Goal: Task Accomplishment & Management: Use online tool/utility

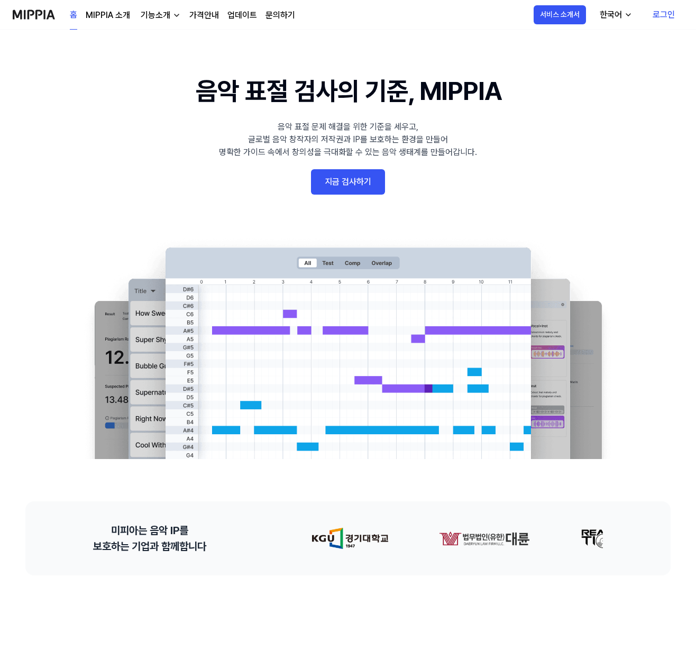
click at [344, 185] on link "지금 검사하기" at bounding box center [348, 181] width 74 height 25
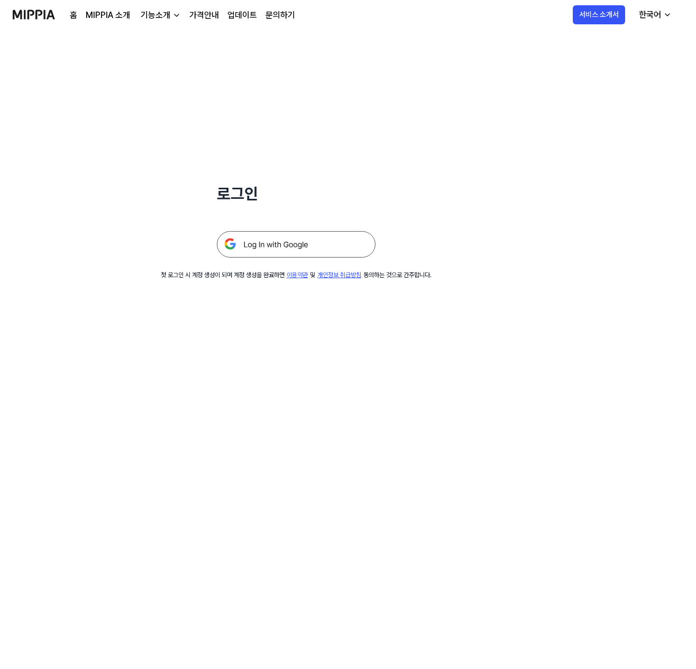
click at [301, 242] on img at bounding box center [296, 244] width 159 height 26
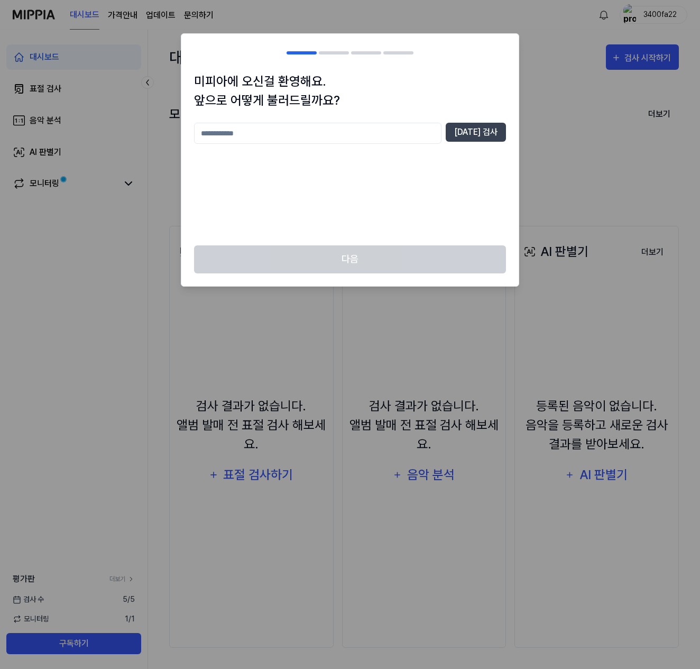
click at [399, 134] on input "text" at bounding box center [318, 133] width 248 height 21
type input "*"
type input "***"
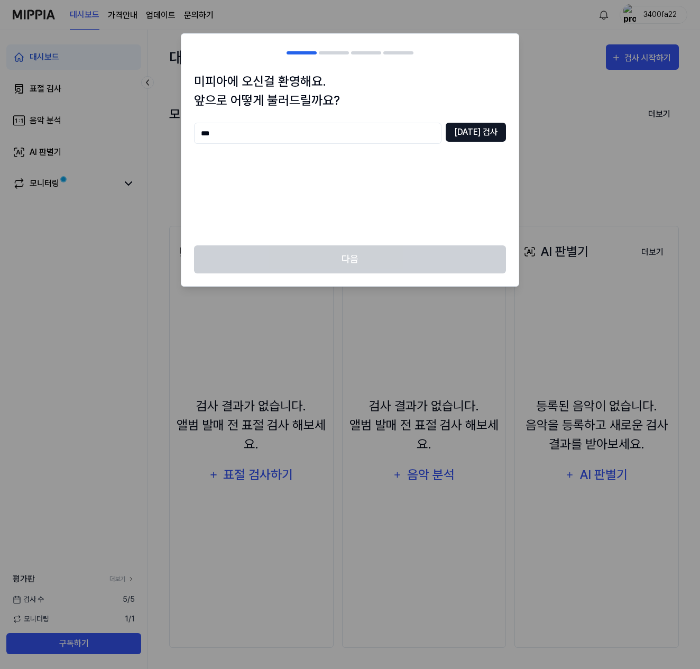
click at [488, 130] on button "중복 검사" at bounding box center [476, 132] width 60 height 19
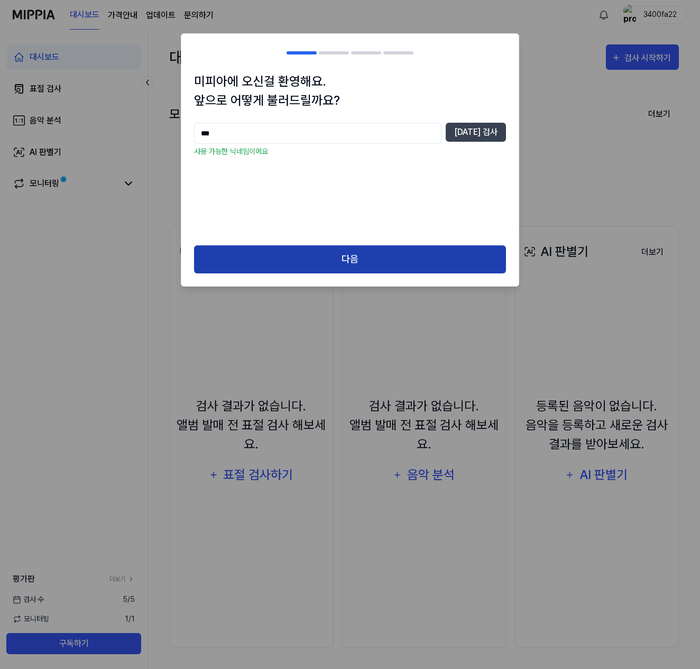
click at [350, 258] on button "다음" at bounding box center [350, 259] width 312 height 28
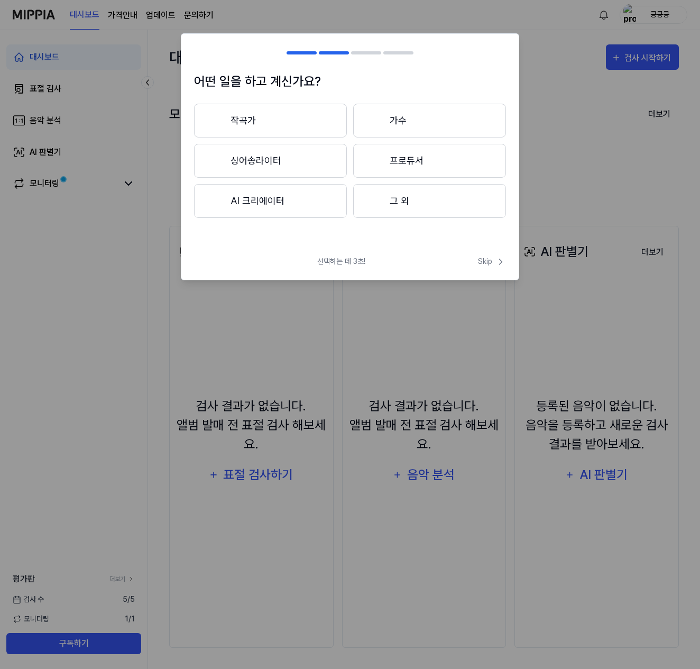
click at [392, 152] on button "프로듀서" at bounding box center [429, 161] width 153 height 34
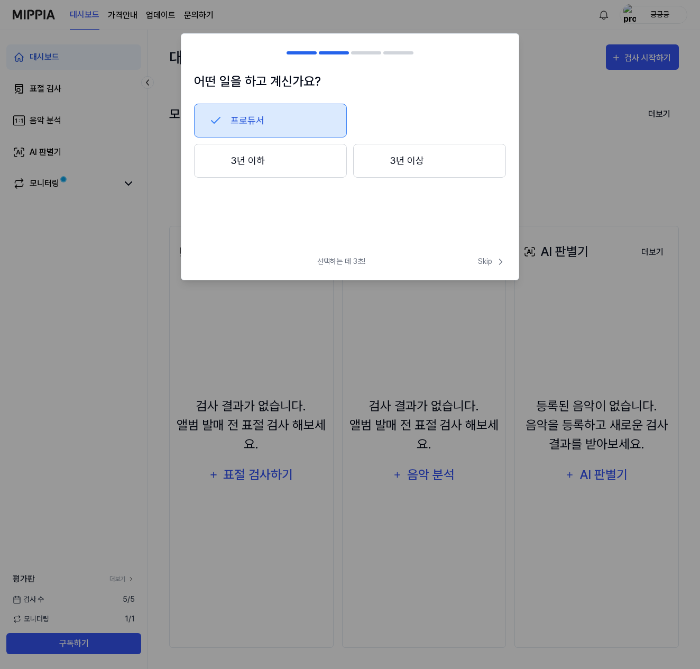
click at [312, 154] on button "3년 이하" at bounding box center [270, 161] width 153 height 34
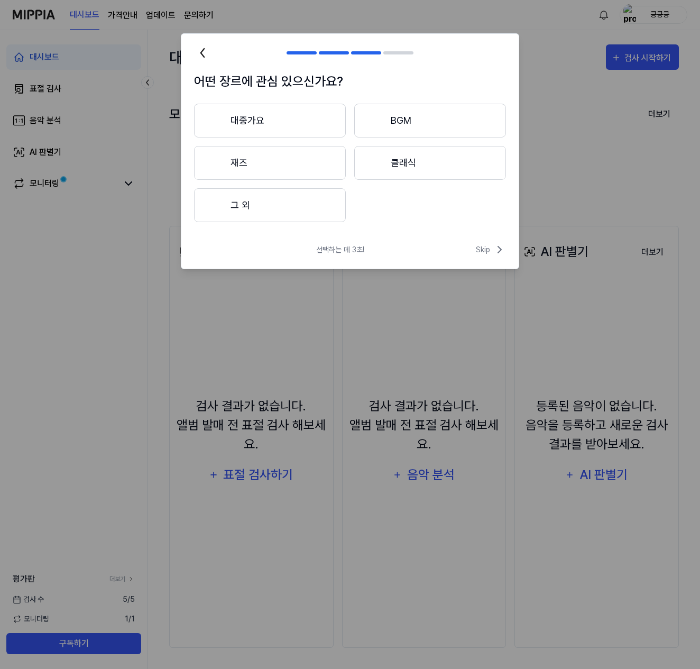
click at [321, 124] on button "대중가요" at bounding box center [270, 121] width 152 height 34
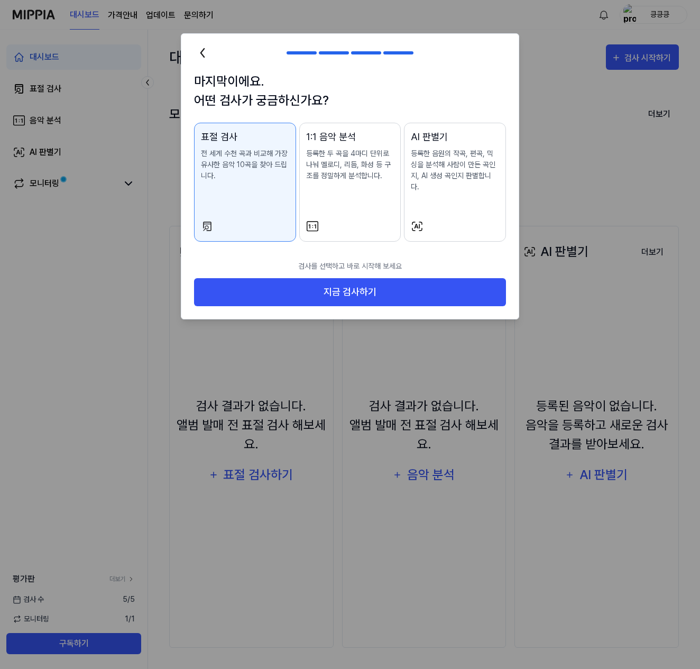
click at [350, 196] on div "1:1 음악 분석 등록한 두 곡을 4마디 단위로 나눠 멜로디, 리듬, 화성 등 구조를 정밀하게 분석합니다." at bounding box center [350, 166] width 88 height 73
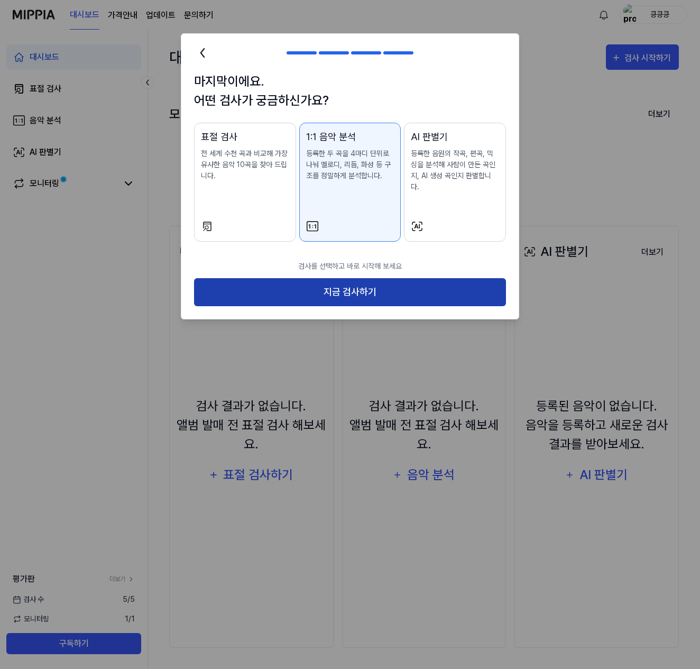
click at [324, 283] on button "지금 검사하기" at bounding box center [350, 292] width 312 height 28
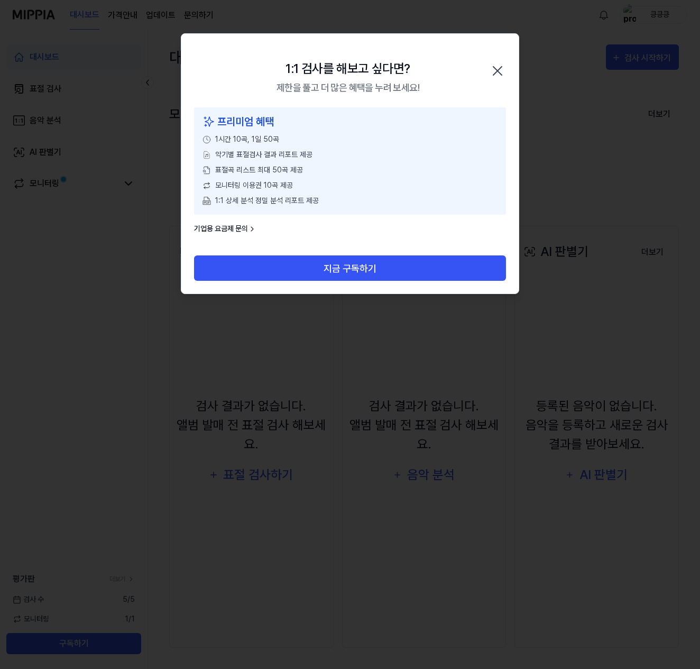
click at [492, 66] on icon "button" at bounding box center [497, 70] width 17 height 17
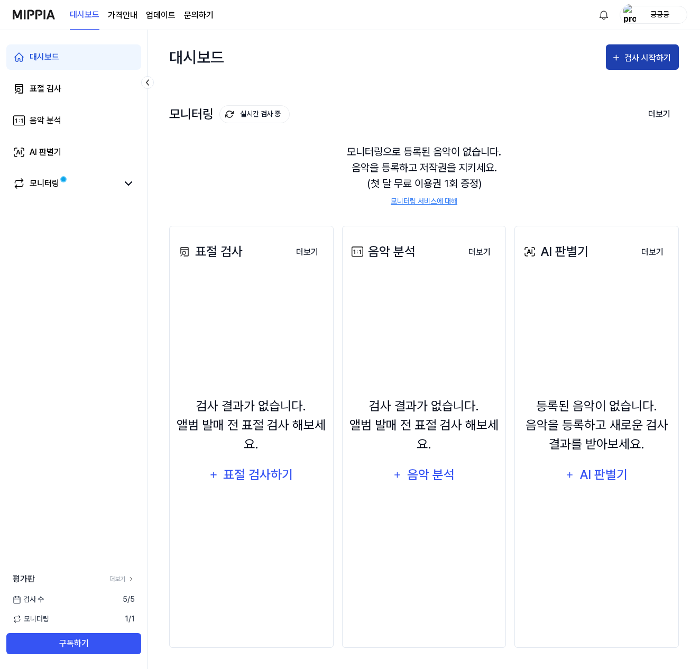
click at [625, 48] on button "검사 시작하기" at bounding box center [642, 56] width 73 height 25
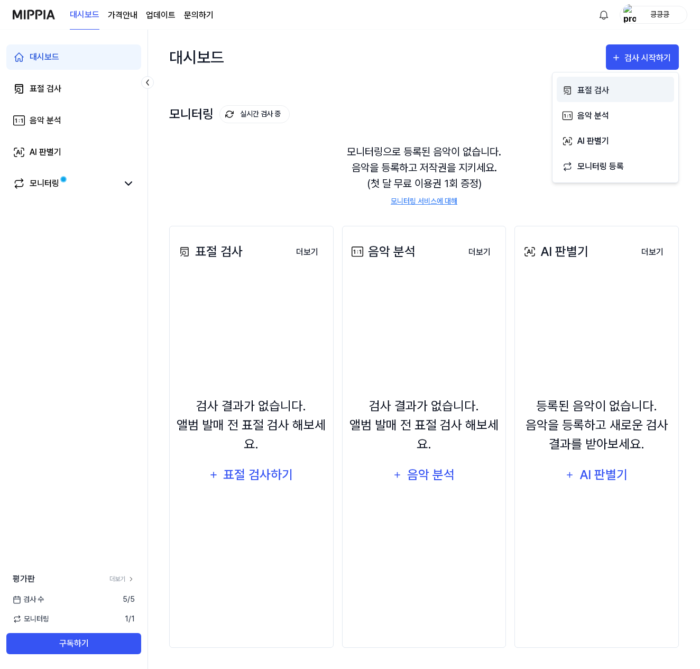
click at [571, 84] on icon "button" at bounding box center [567, 90] width 11 height 13
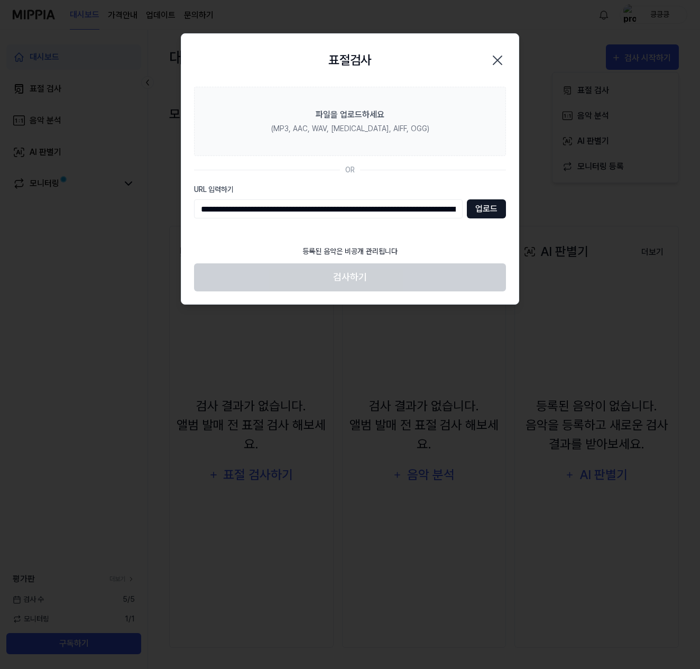
type input "**********"
click at [483, 208] on button "업로드" at bounding box center [486, 208] width 39 height 19
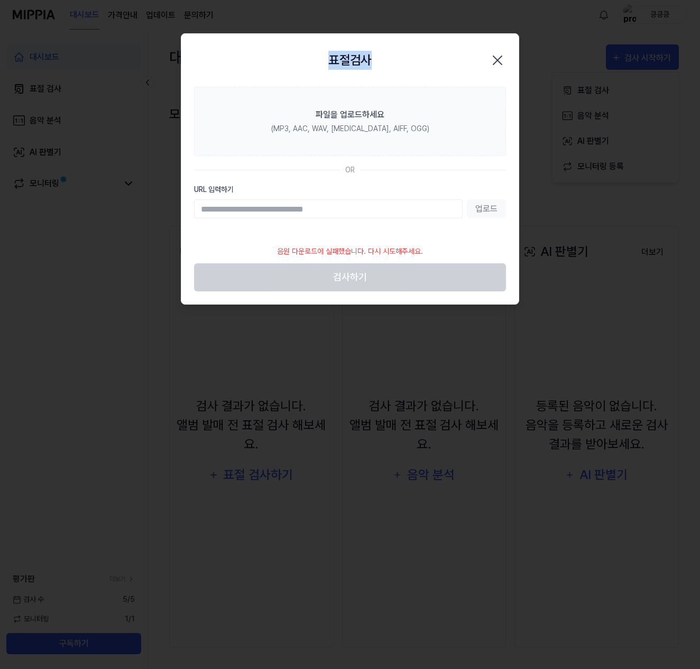
drag, startPoint x: 309, startPoint y: 66, endPoint x: 250, endPoint y: 59, distance: 59.6
click at [250, 59] on div "표절검사 닫기" at bounding box center [350, 61] width 312 height 28
drag, startPoint x: 404, startPoint y: 66, endPoint x: 425, endPoint y: 59, distance: 22.7
click at [404, 65] on div "표절검사 닫기" at bounding box center [350, 61] width 312 height 28
drag, startPoint x: 431, startPoint y: 54, endPoint x: 392, endPoint y: 58, distance: 39.3
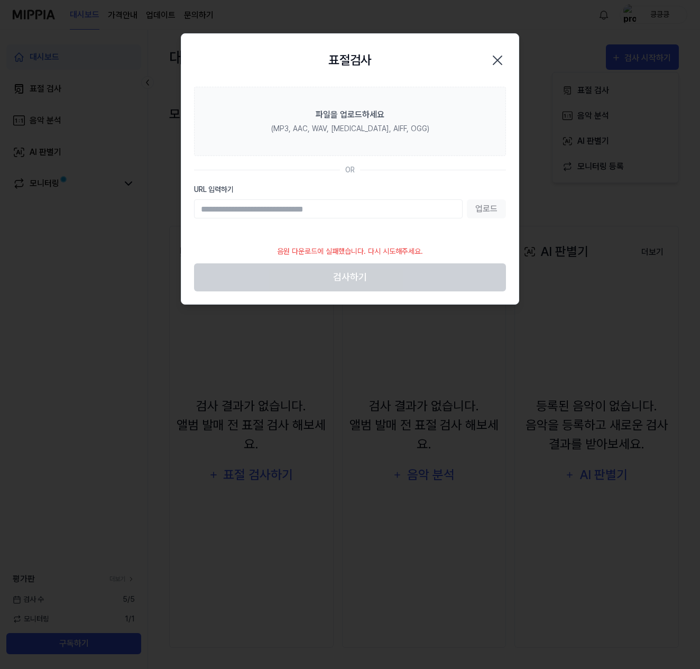
click at [392, 58] on div "표절검사 닫기" at bounding box center [350, 61] width 312 height 28
click at [422, 59] on div "표절검사 닫기" at bounding box center [350, 61] width 312 height 28
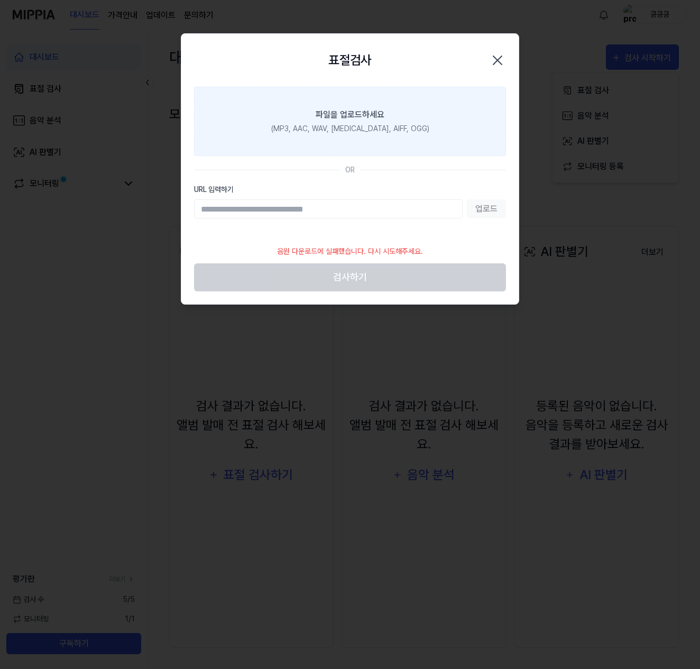
click at [498, 60] on icon "button" at bounding box center [497, 60] width 8 height 8
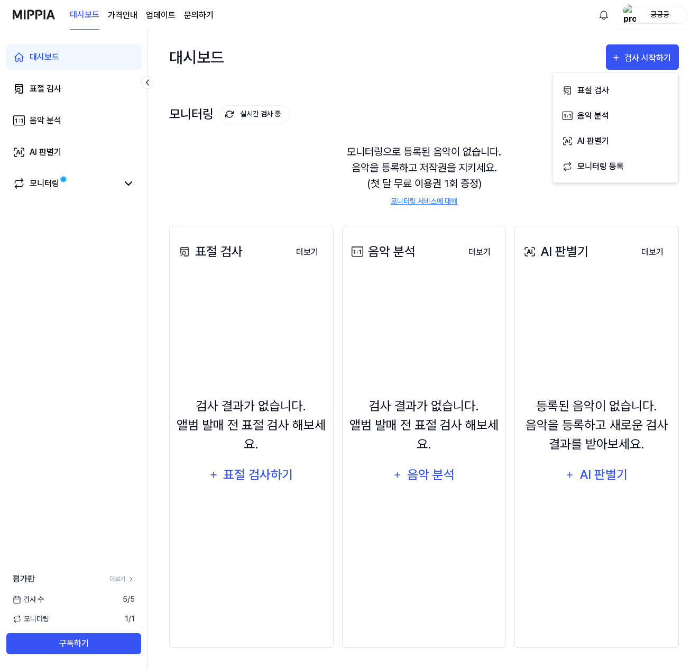
click at [639, 43] on div "검사 시작하기" at bounding box center [642, 57] width 73 height 34
click at [638, 45] on button "검사 시작하기" at bounding box center [642, 56] width 73 height 25
click at [620, 87] on div "표절 검사" at bounding box center [624, 91] width 92 height 14
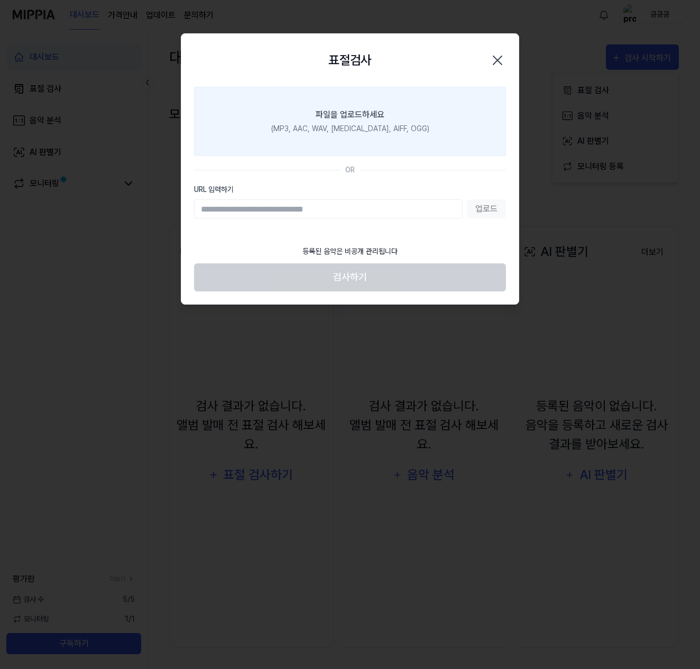
drag, startPoint x: 561, startPoint y: 90, endPoint x: 524, endPoint y: 84, distance: 37.6
click at [561, 90] on div at bounding box center [350, 334] width 700 height 669
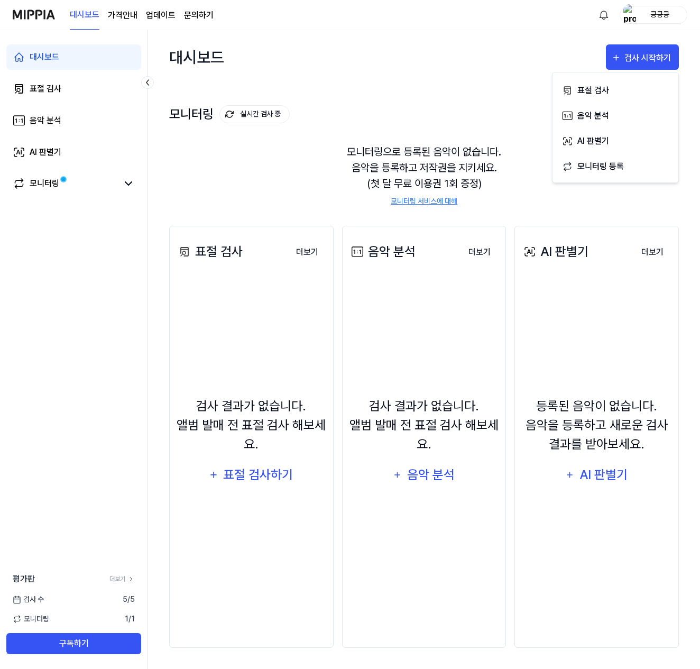
drag, startPoint x: 496, startPoint y: 51, endPoint x: 439, endPoint y: 30, distance: 60.4
click at [492, 51] on div "대시보드 검사 시작하기" at bounding box center [424, 57] width 510 height 55
click at [278, 474] on div "표절 검사하기" at bounding box center [259, 475] width 72 height 20
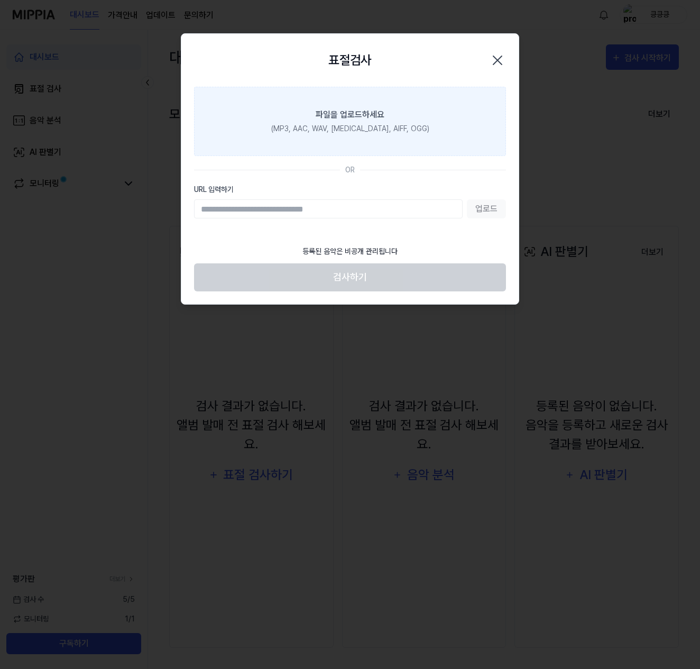
click at [502, 60] on icon "button" at bounding box center [497, 60] width 17 height 17
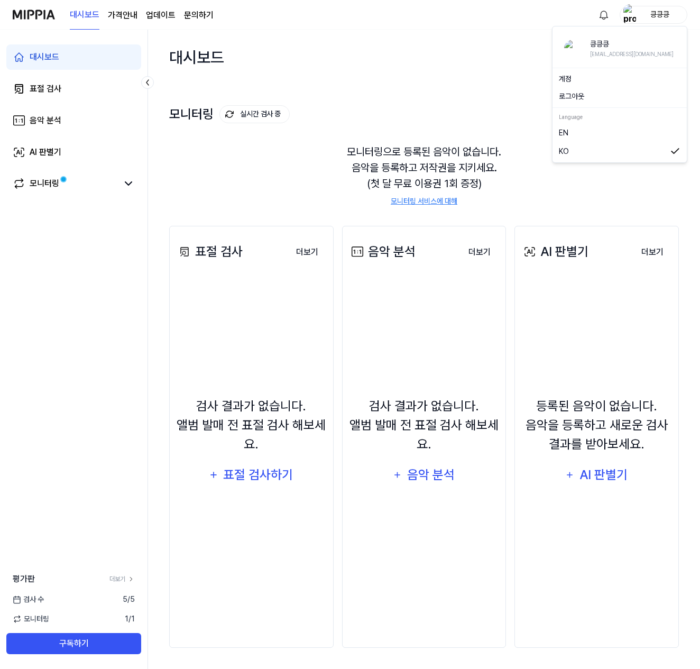
click at [650, 13] on div "킁킁킁" at bounding box center [659, 14] width 41 height 12
drag, startPoint x: 344, startPoint y: 31, endPoint x: 295, endPoint y: 179, distance: 156.2
click at [344, 31] on div "대시보드 검사 시작하기" at bounding box center [424, 57] width 510 height 55
click at [131, 620] on span "1 / 1" at bounding box center [130, 619] width 10 height 11
drag, startPoint x: 136, startPoint y: 619, endPoint x: 123, endPoint y: 617, distance: 12.9
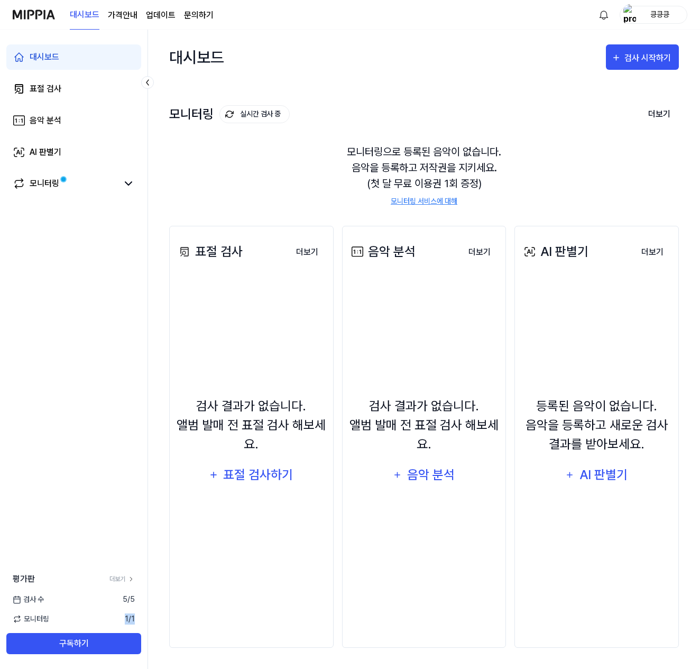
click at [123, 618] on div "모니터링 1 / 1" at bounding box center [74, 619] width 148 height 11
drag, startPoint x: 124, startPoint y: 605, endPoint x: 127, endPoint y: 591, distance: 14.1
click at [124, 603] on span "5 / 5" at bounding box center [129, 599] width 12 height 11
click at [127, 590] on div "평가판 더보기 검사 수 5 / 5 모니터링 1 / 1 구독하기" at bounding box center [74, 613] width 148 height 81
click at [132, 577] on icon at bounding box center [130, 578] width 7 height 7
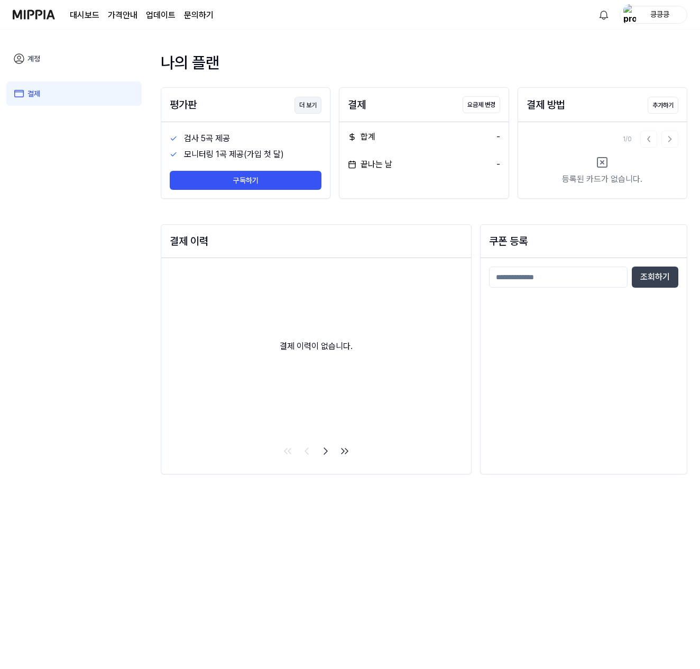
click at [314, 106] on button "더 보기" at bounding box center [308, 105] width 27 height 17
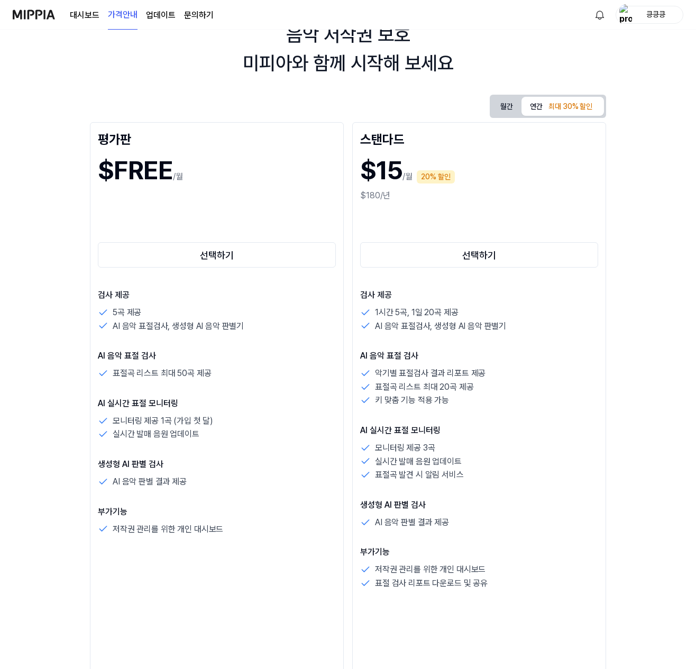
scroll to position [67, 0]
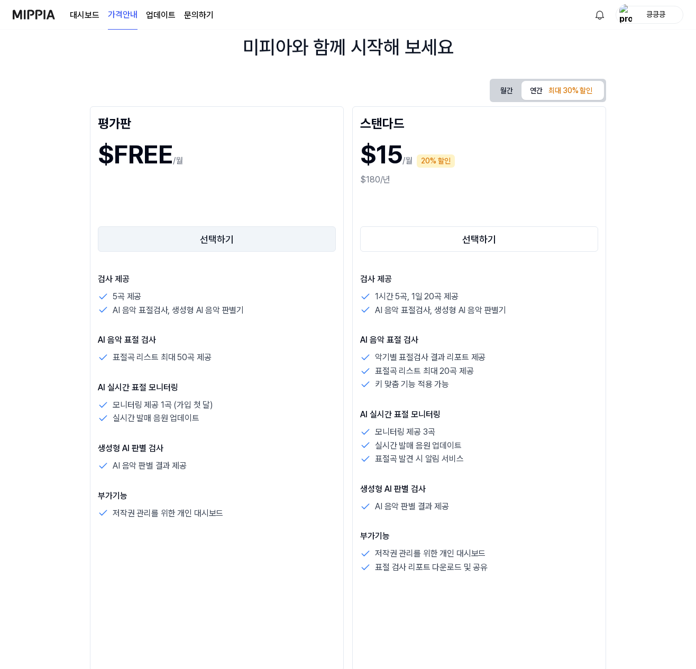
click at [263, 240] on button "선택하기" at bounding box center [217, 238] width 238 height 25
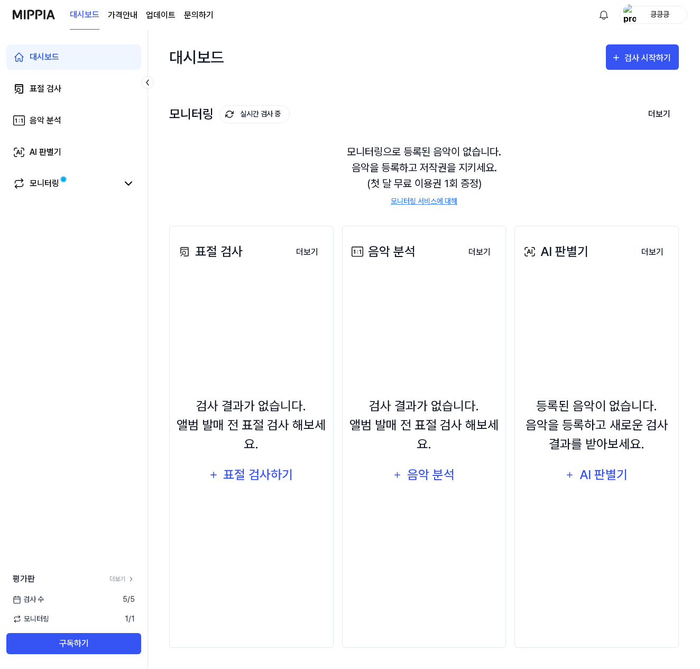
scroll to position [0, 0]
click at [259, 467] on div "표절 검사하기" at bounding box center [259, 475] width 72 height 20
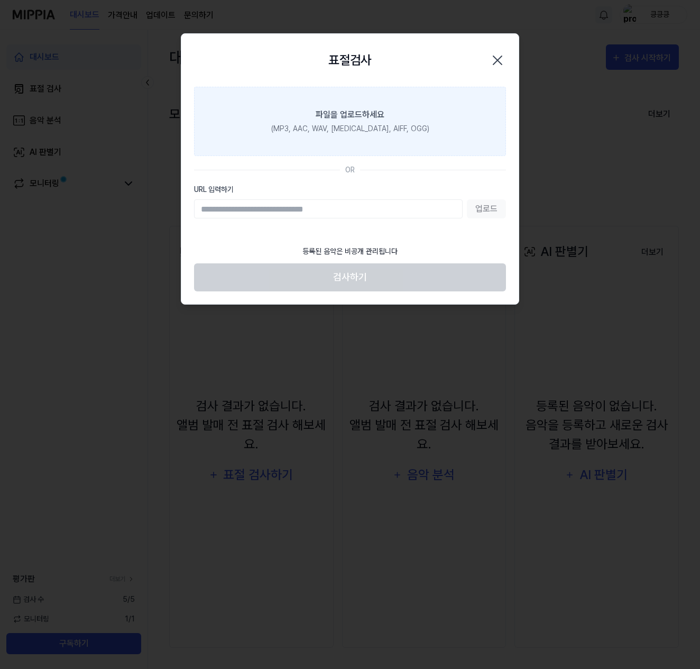
drag, startPoint x: 607, startPoint y: 71, endPoint x: 607, endPoint y: 17, distance: 53.4
click at [607, 71] on div at bounding box center [350, 334] width 700 height 669
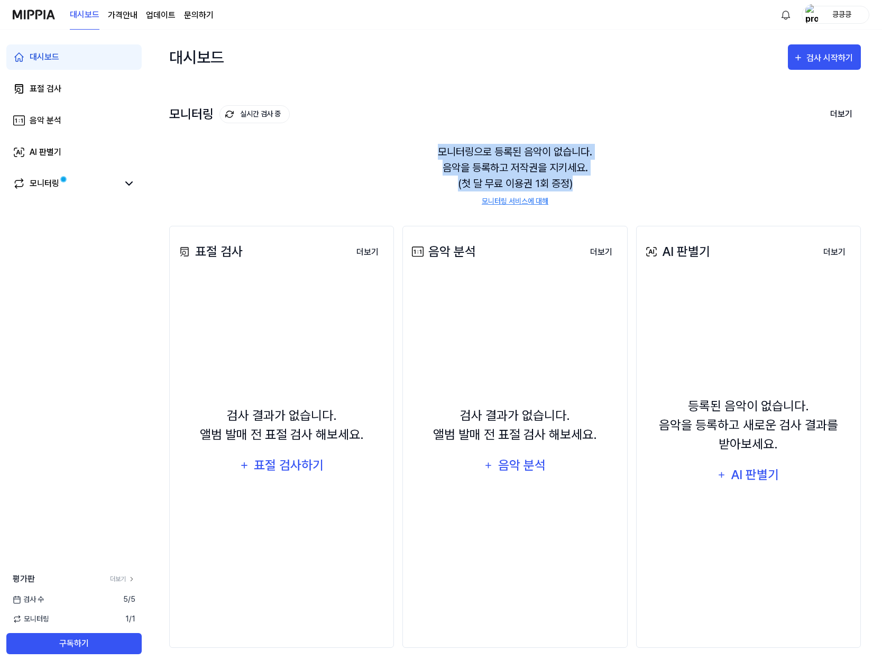
drag, startPoint x: 442, startPoint y: 141, endPoint x: 610, endPoint y: 176, distance: 171.3
click at [610, 176] on div "모니터링으로 등록된 음악이 없습니다. 음악을 등록하고 저작권을 지키세요. (첫 달 무료 이용권 1회 증정) 모니터링 서비스에 대해" at bounding box center [515, 175] width 692 height 88
drag, startPoint x: 474, startPoint y: 152, endPoint x: 455, endPoint y: 148, distance: 19.4
click at [455, 148] on div "모니터링으로 등록된 음악이 없습니다. 음악을 등록하고 저작권을 지키세요. (첫 달 무료 이용권 1회 증정) 모니터링 서비스에 대해" at bounding box center [515, 175] width 692 height 88
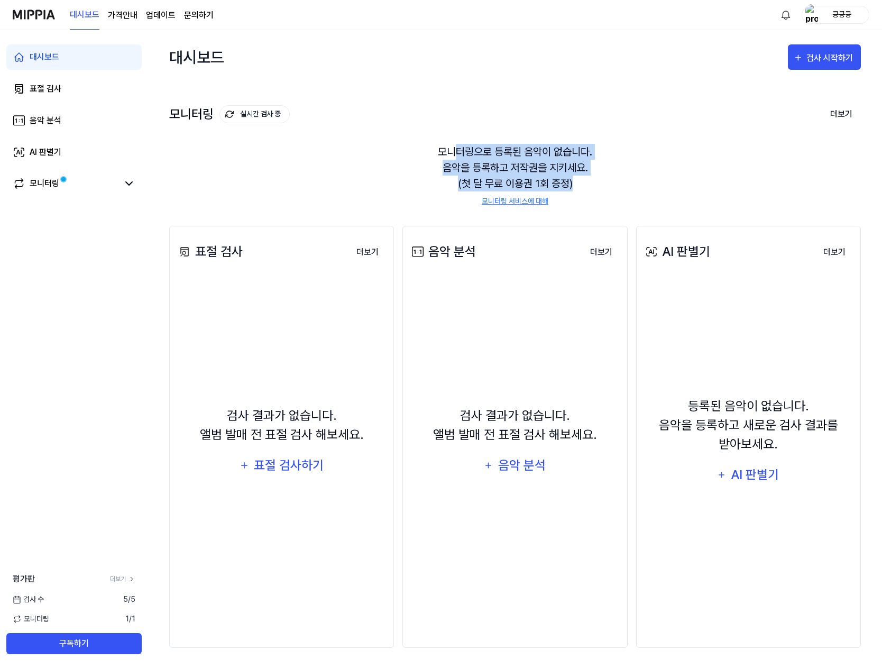
click at [434, 148] on div "모니터링으로 등록된 음악이 없습니다. 음악을 등록하고 저작권을 지키세요. (첫 달 무료 이용권 1회 증정) 모니터링 서비스에 대해" at bounding box center [515, 175] width 692 height 88
drag, startPoint x: 483, startPoint y: 153, endPoint x: 609, endPoint y: 182, distance: 129.3
click at [607, 181] on div "모니터링으로 등록된 음악이 없습니다. 음악을 등록하고 저작권을 지키세요. (첫 달 무료 이용권 1회 증정) 모니터링 서비스에 대해" at bounding box center [515, 175] width 692 height 88
click at [609, 182] on div "모니터링으로 등록된 음악이 없습니다. 음악을 등록하고 저작권을 지키세요. (첫 달 무료 이용권 1회 증정) 모니터링 서비스에 대해" at bounding box center [515, 175] width 692 height 88
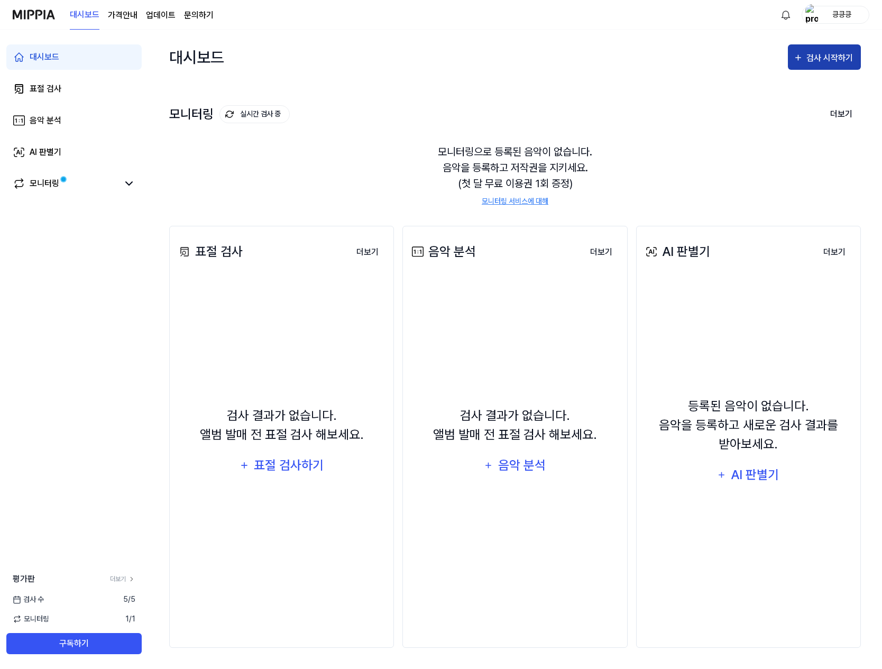
click at [820, 56] on div "검사 시작하기" at bounding box center [831, 58] width 49 height 14
drag, startPoint x: 429, startPoint y: 54, endPoint x: 492, endPoint y: 264, distance: 219.7
click at [430, 54] on div "대시보드 검사 시작하기" at bounding box center [515, 57] width 692 height 55
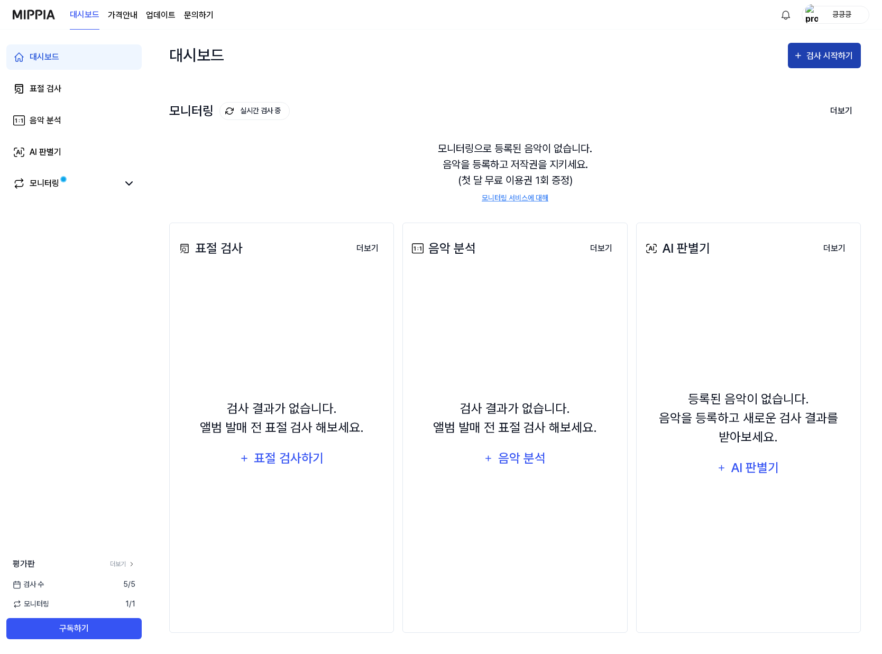
click at [837, 59] on div "검사 시작하기" at bounding box center [831, 56] width 49 height 14
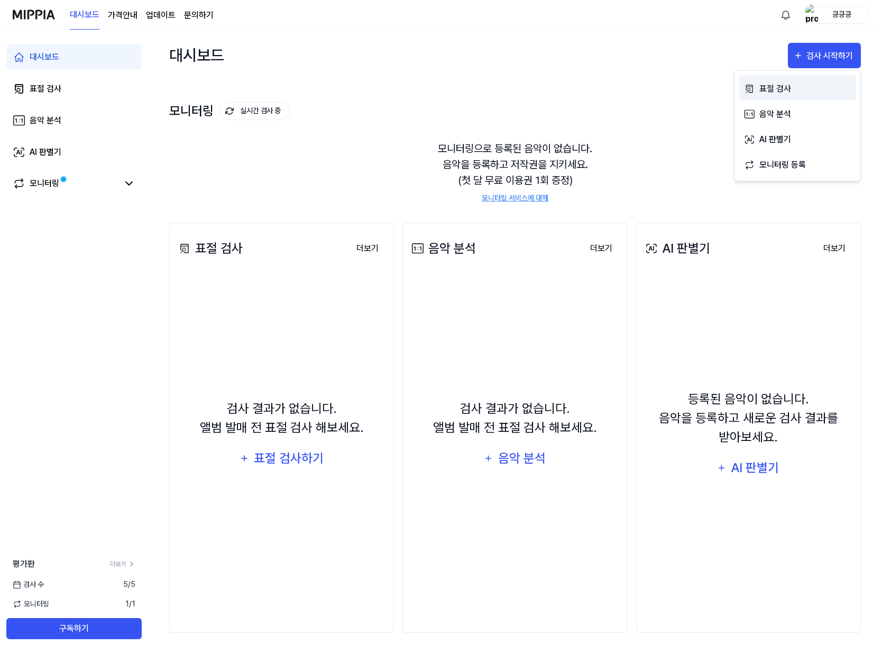
click at [786, 89] on div "표절 검사" at bounding box center [806, 89] width 92 height 14
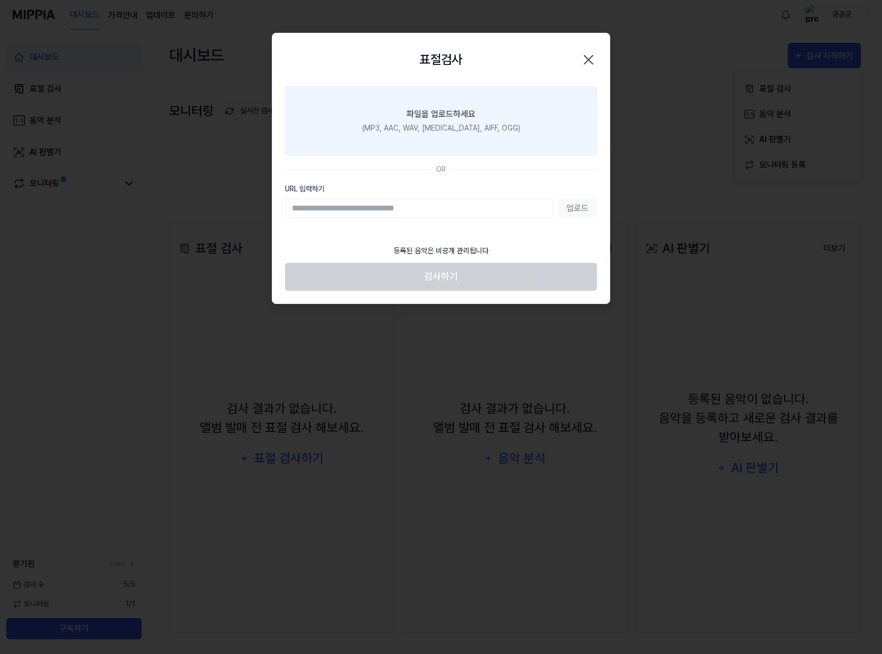
drag, startPoint x: 476, startPoint y: 68, endPoint x: 471, endPoint y: 68, distance: 5.3
click at [471, 68] on div "표절검사 닫기" at bounding box center [441, 60] width 312 height 28
drag, startPoint x: 490, startPoint y: 69, endPoint x: 442, endPoint y: 63, distance: 48.5
click at [399, 62] on div "표절검사 닫기" at bounding box center [441, 60] width 312 height 28
click at [370, 62] on div "표절검사 닫기" at bounding box center [441, 60] width 312 height 28
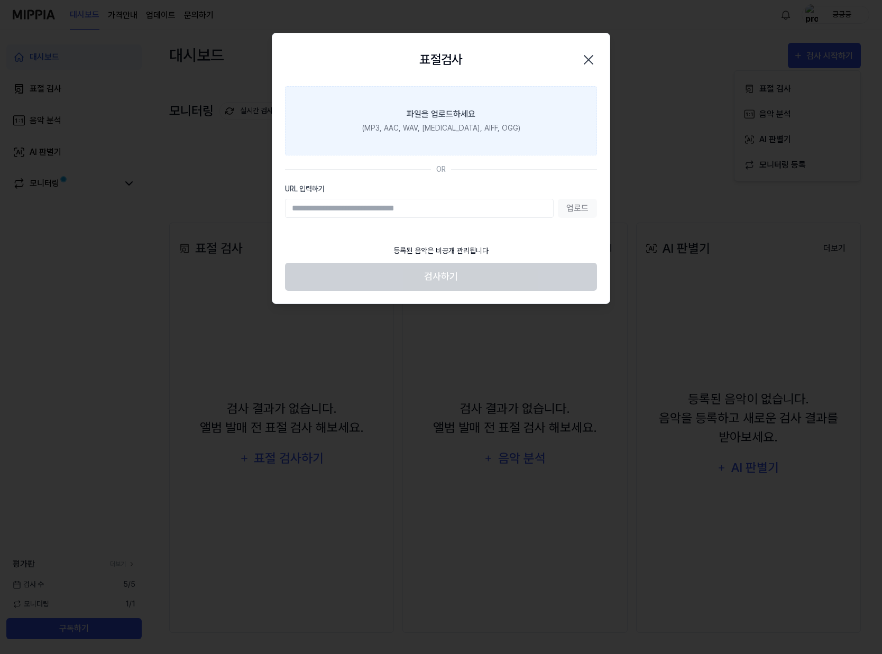
click at [363, 62] on div "표절검사 닫기" at bounding box center [441, 60] width 312 height 28
click at [369, 61] on div "표절검사 닫기" at bounding box center [441, 60] width 312 height 28
drag, startPoint x: 373, startPoint y: 58, endPoint x: 531, endPoint y: 45, distance: 158.1
click at [402, 50] on div "표절검사 닫기" at bounding box center [441, 60] width 312 height 28
click at [588, 60] on icon "button" at bounding box center [588, 60] width 8 height 8
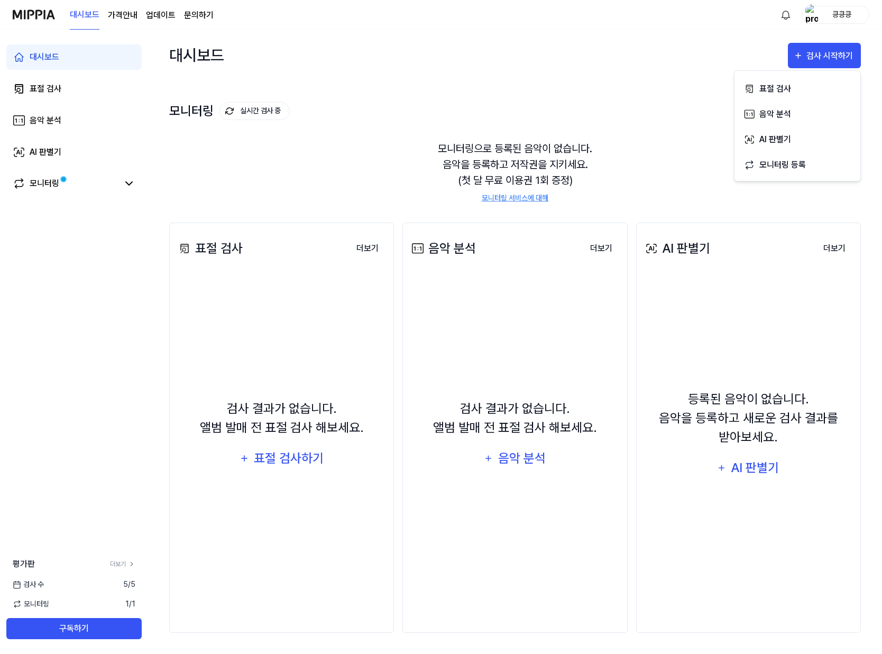
click at [484, 498] on div "검사 결과가 없습니다. 앨범 발매 전 표절 검사 해보세요. 음악 분석" at bounding box center [514, 435] width 211 height 310
click at [595, 244] on button "더보기" at bounding box center [601, 248] width 39 height 21
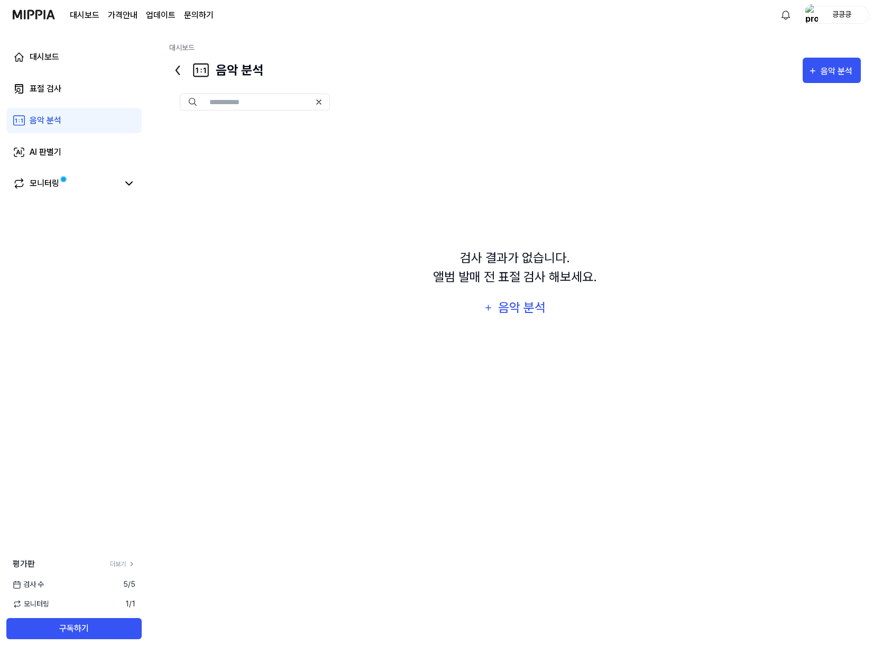
click at [180, 70] on icon at bounding box center [177, 70] width 17 height 17
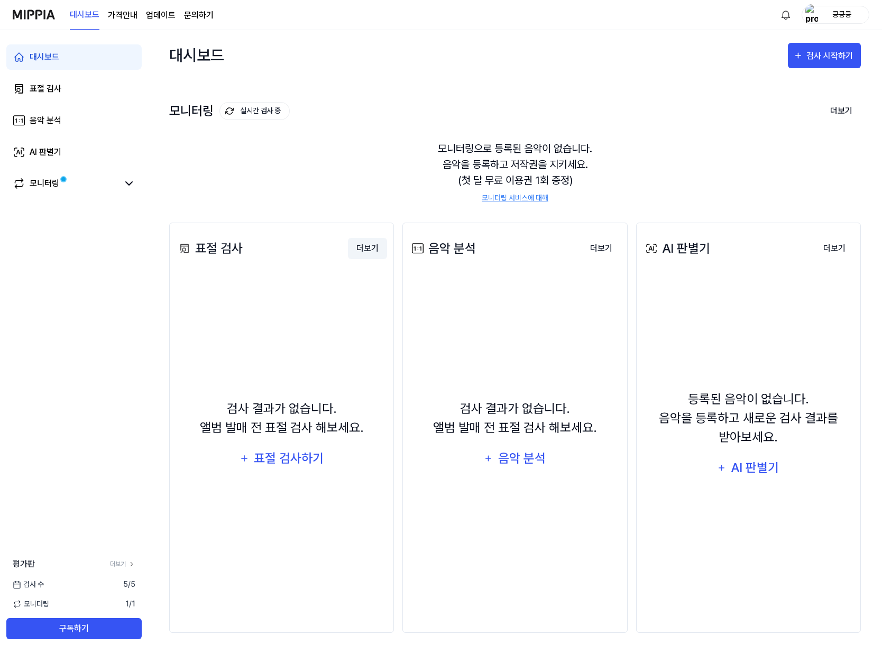
click at [368, 246] on button "더보기" at bounding box center [367, 248] width 39 height 21
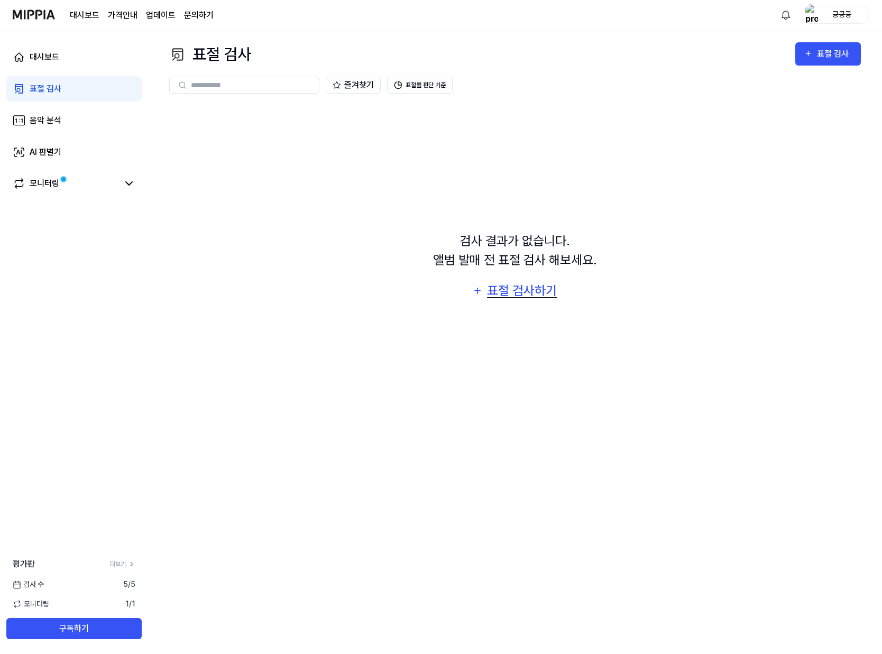
click at [501, 291] on div "표절 검사하기" at bounding box center [522, 291] width 72 height 20
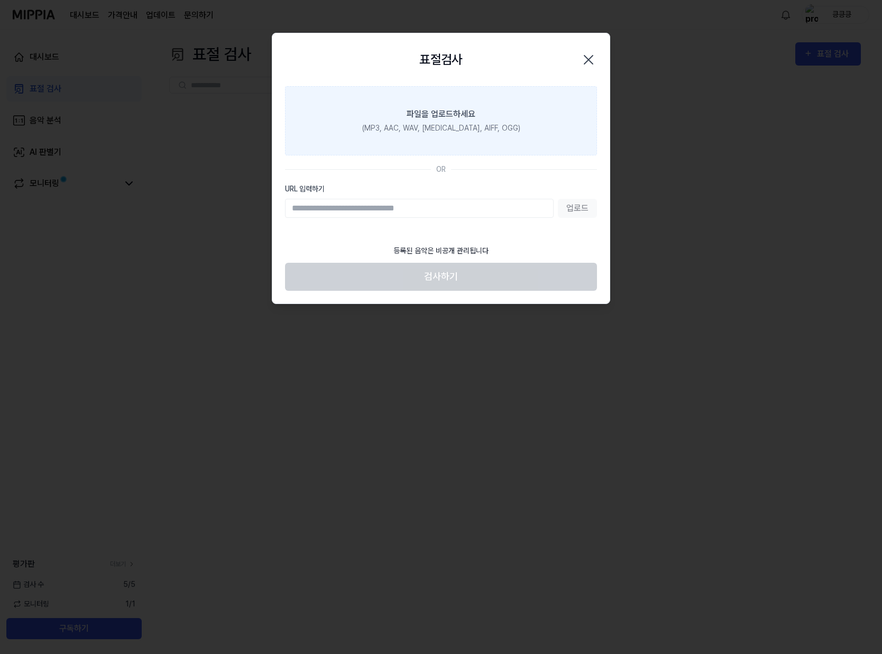
drag, startPoint x: 461, startPoint y: 179, endPoint x: 536, endPoint y: 180, distance: 75.6
click at [462, 179] on section "파일을 업로드하세요 (MP3, AAC, WAV, [MEDICAL_DATA], AIFF, OGG) OR URL 입력하기 업로드" at bounding box center [440, 162] width 337 height 153
click at [494, 125] on div "(MP3, AAC, WAV, [MEDICAL_DATA], AIFF, OGG)" at bounding box center [441, 128] width 158 height 11
click at [0, 0] on input "파일을 업로드하세요 (MP3, AAC, WAV, [MEDICAL_DATA], AIFF, OGG)" at bounding box center [0, 0] width 0 height 0
click at [494, 125] on div "(MP3, AAC, WAV, [MEDICAL_DATA], AIFF, OGG)" at bounding box center [441, 128] width 158 height 11
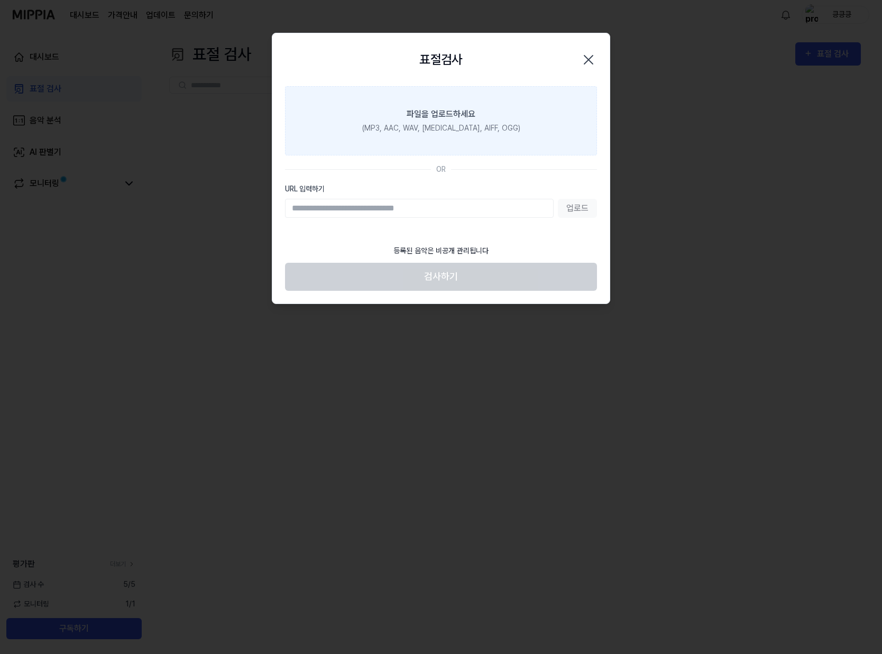
click at [0, 0] on input "파일을 업로드하세요 (MP3, AAC, WAV, [MEDICAL_DATA], AIFF, OGG)" at bounding box center [0, 0] width 0 height 0
click at [673, 171] on div at bounding box center [441, 327] width 882 height 654
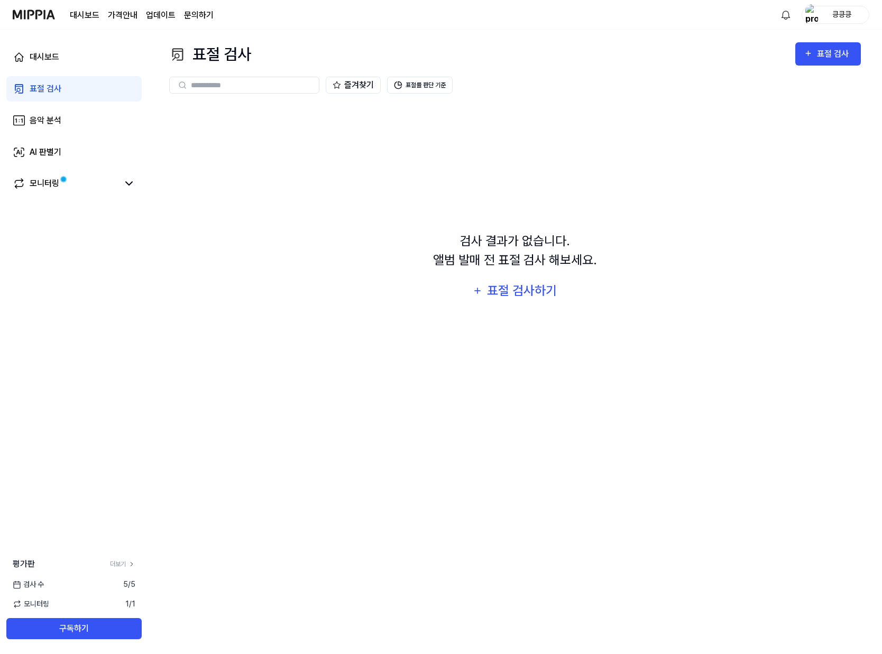
click at [75, 33] on div "대시보드 표절 검사 음악 분석 AI 판별기 모니터링" at bounding box center [74, 121] width 148 height 182
click at [67, 63] on link "대시보드" at bounding box center [73, 56] width 135 height 25
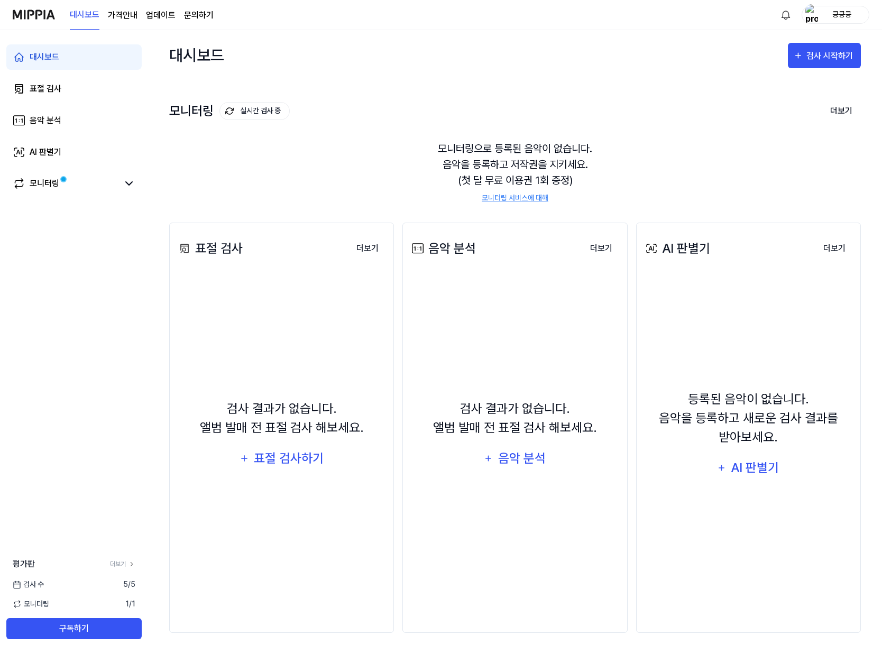
click at [43, 25] on img at bounding box center [34, 14] width 42 height 29
click at [78, 97] on link "표절 검사" at bounding box center [73, 88] width 135 height 25
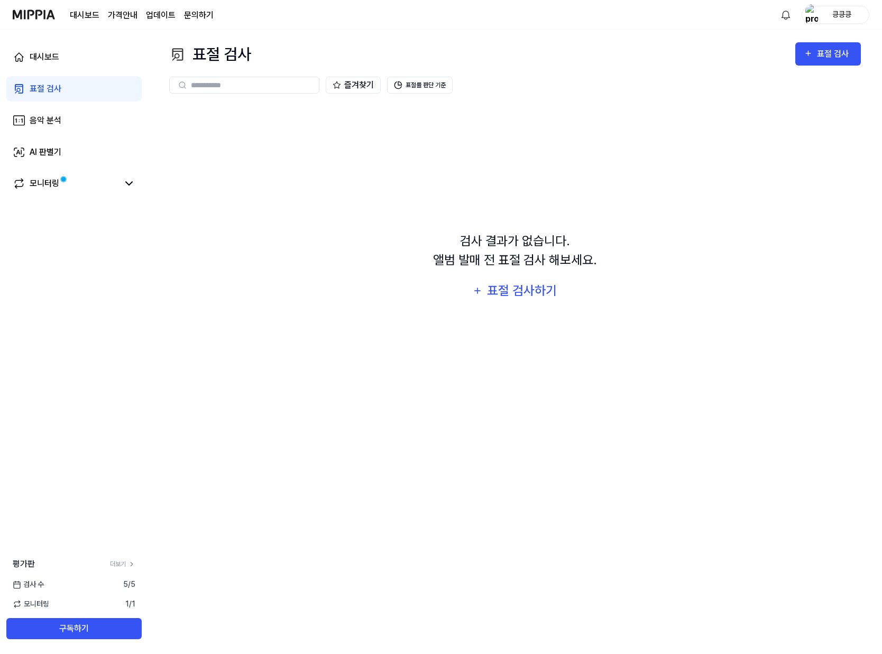
click at [284, 206] on div "검사 결과가 없습니다. 앨범 발매 전 표절 검사 해보세요. 표절 검사하기" at bounding box center [515, 267] width 692 height 327
click at [540, 292] on div "표절 검사하기" at bounding box center [522, 291] width 72 height 20
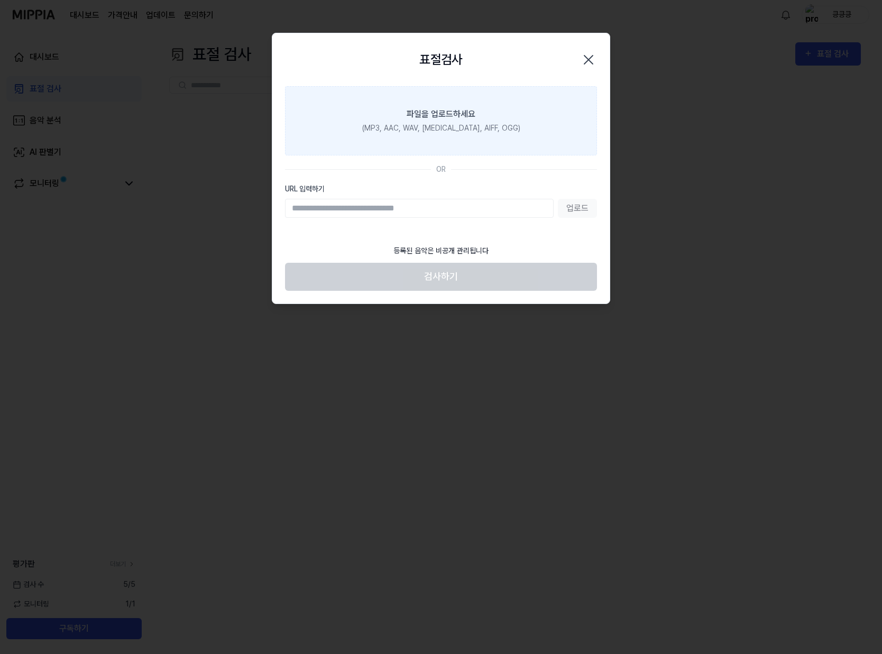
click at [590, 56] on icon "button" at bounding box center [588, 59] width 17 height 17
